Goal: Information Seeking & Learning: Learn about a topic

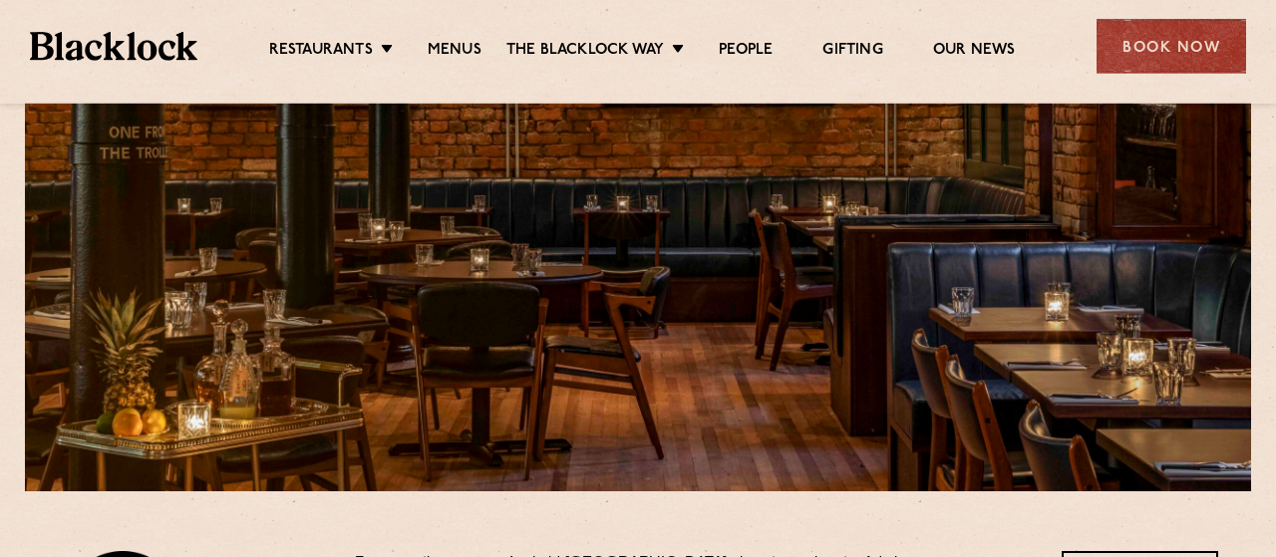
scroll to position [224, 0]
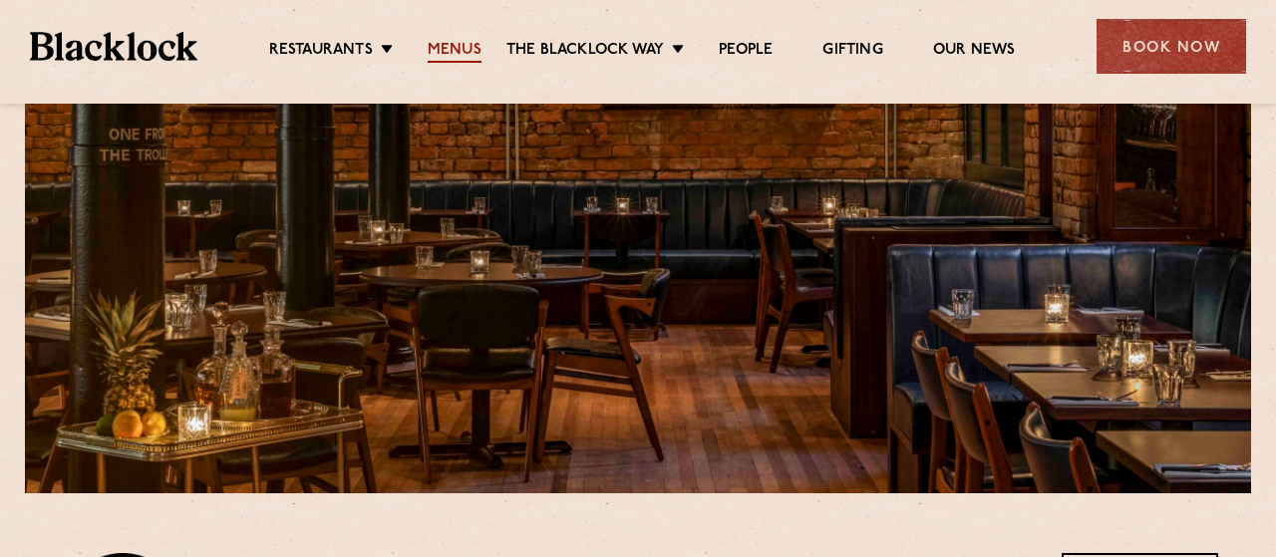
click at [448, 46] on link "Menus" at bounding box center [455, 52] width 54 height 22
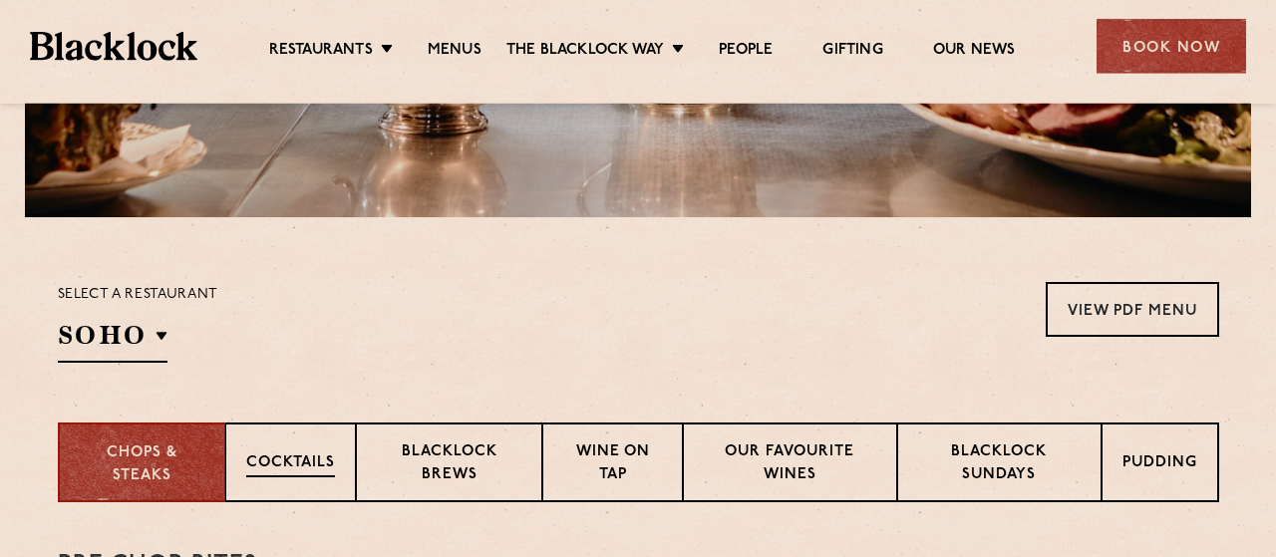
scroll to position [691, 0]
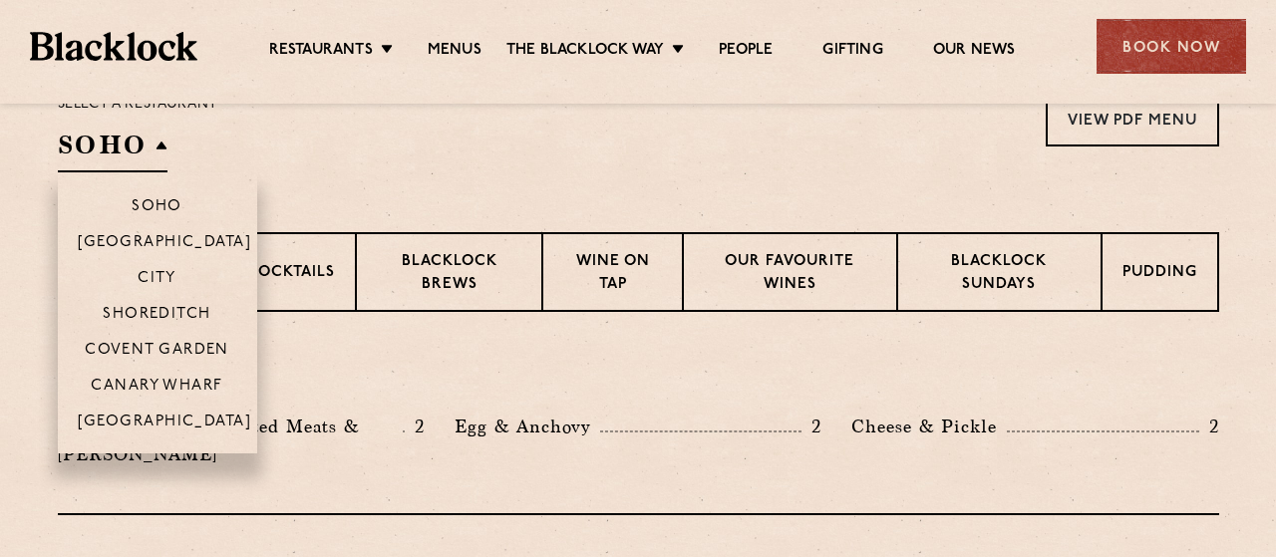
click at [164, 137] on h2 "SOHO" at bounding box center [113, 150] width 110 height 45
click at [144, 418] on p "[GEOGRAPHIC_DATA]" at bounding box center [165, 424] width 174 height 20
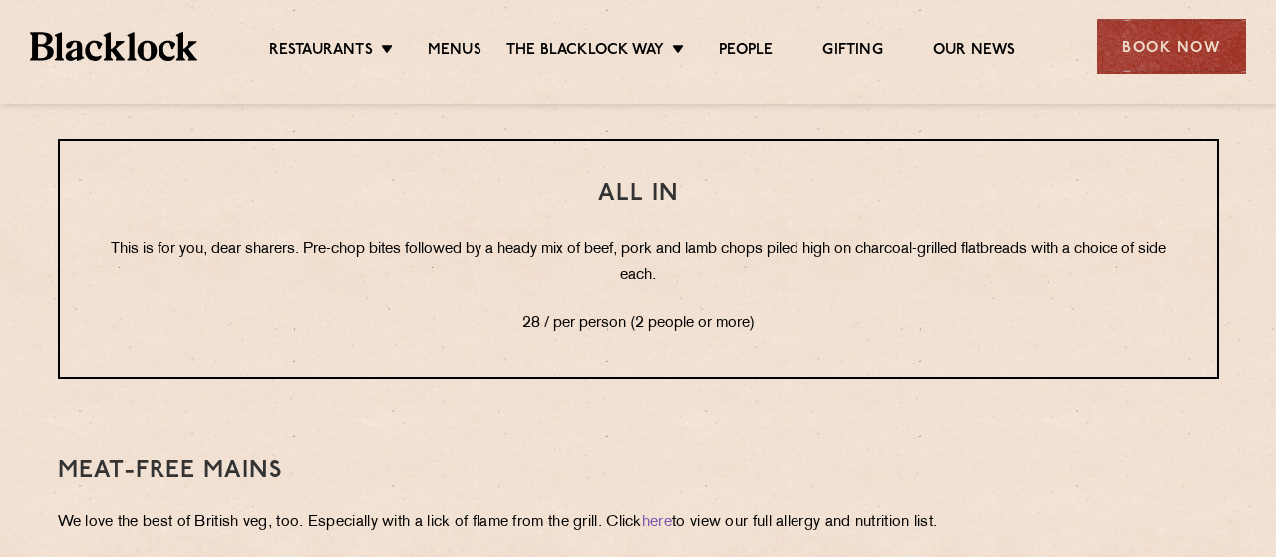
scroll to position [2742, 0]
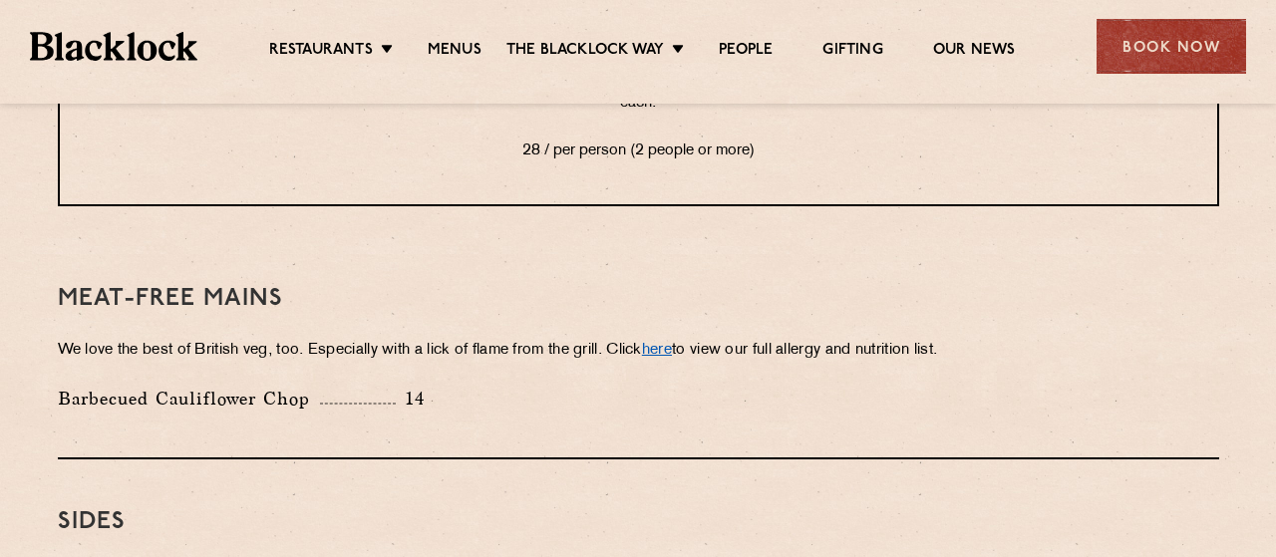
click at [672, 343] on link "here" at bounding box center [657, 350] width 30 height 15
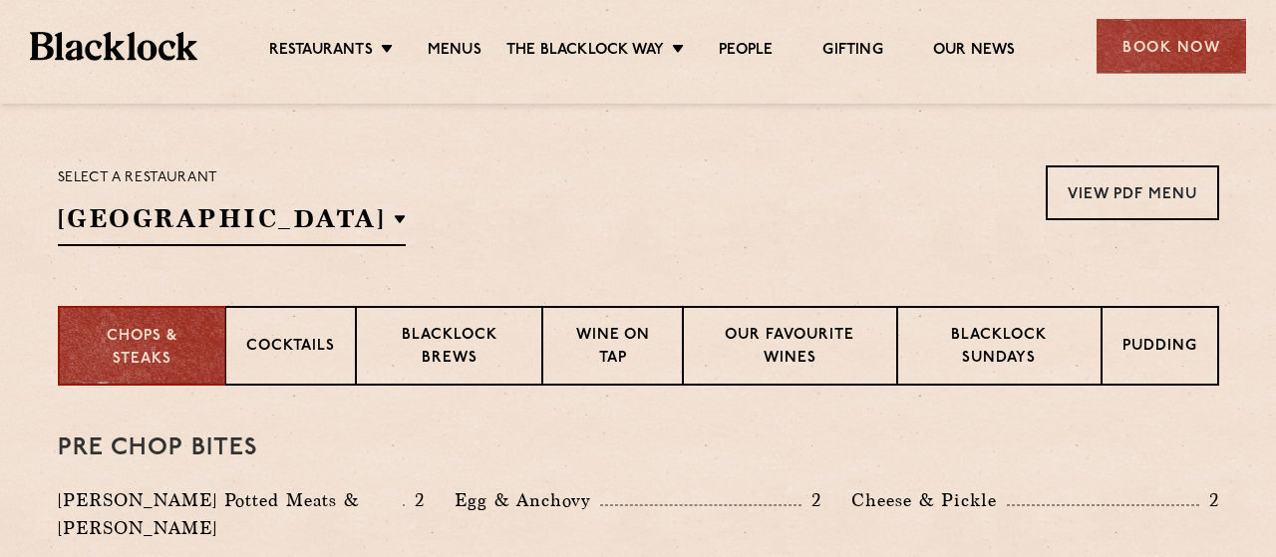
scroll to position [691, 0]
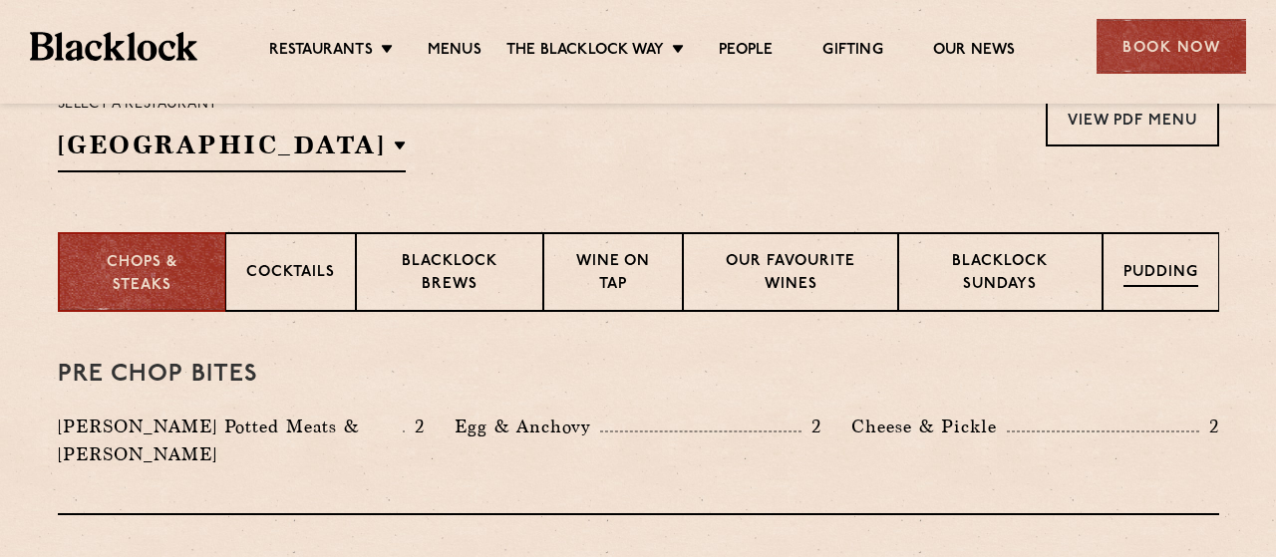
click at [1174, 253] on div "Pudding" at bounding box center [1161, 272] width 117 height 80
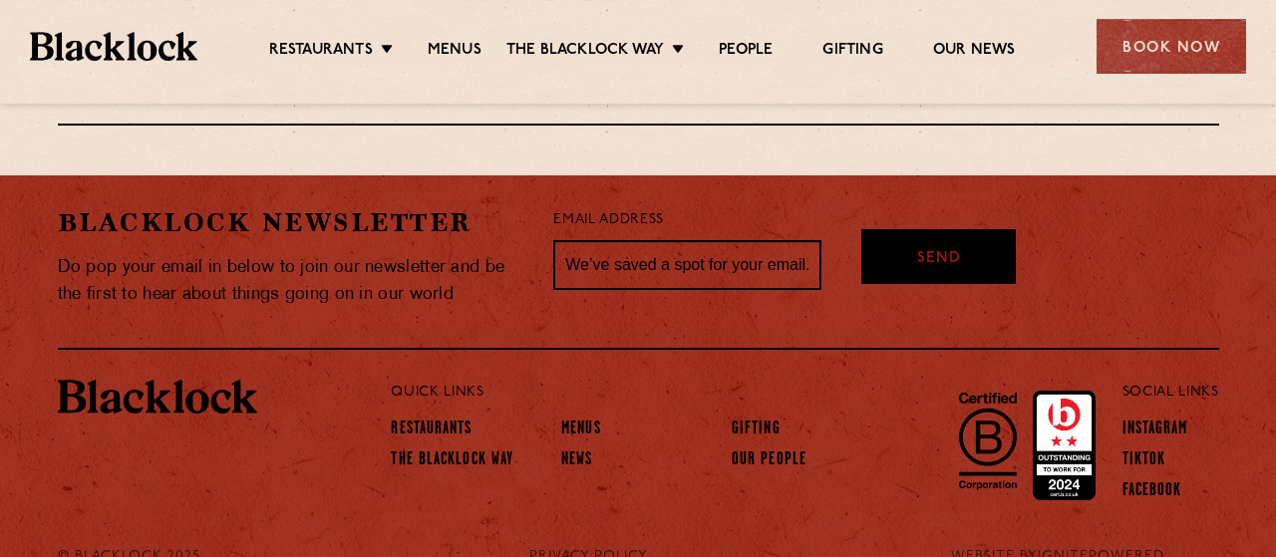
scroll to position [1387, 0]
